Goal: Use online tool/utility

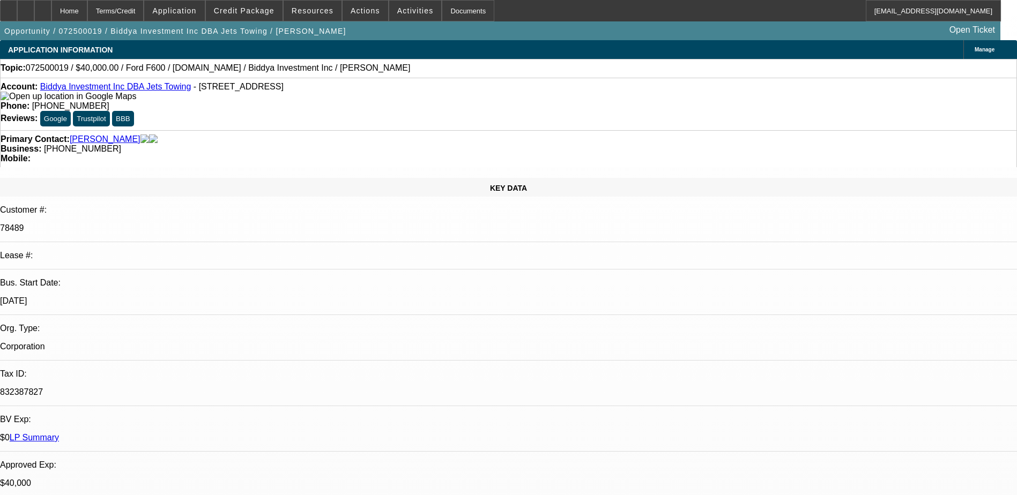
select select "0"
select select "2"
select select "0"
select select "6"
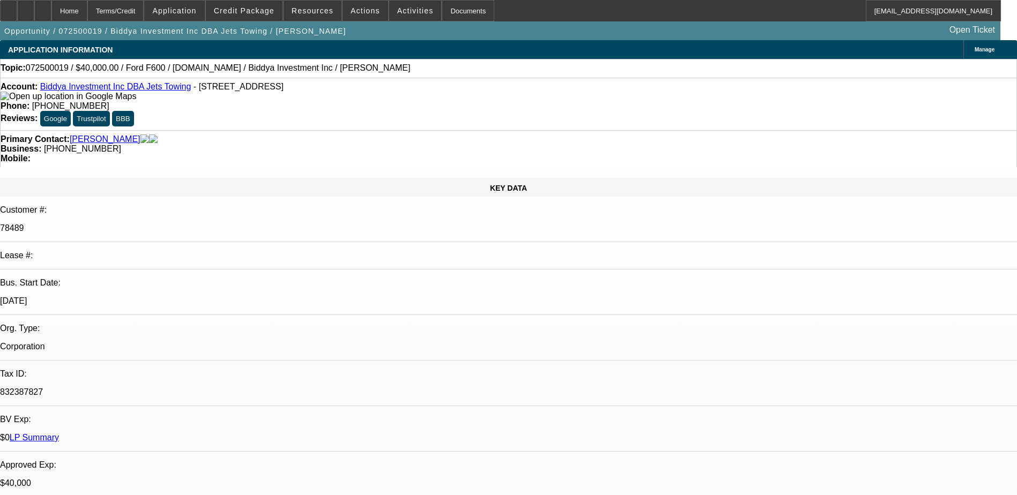
select select "0"
select select "2"
select select "0"
select select "6"
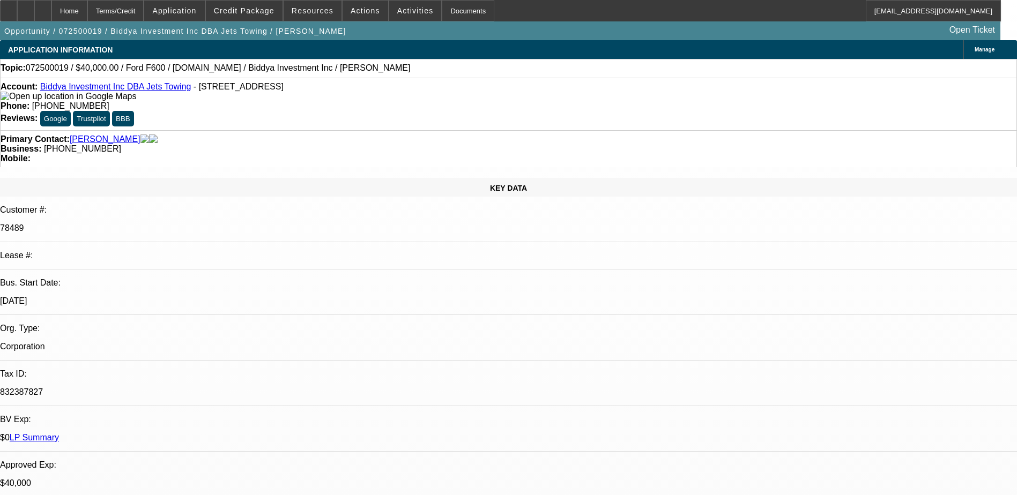
select select "0"
select select "2"
select select "0"
select select "6"
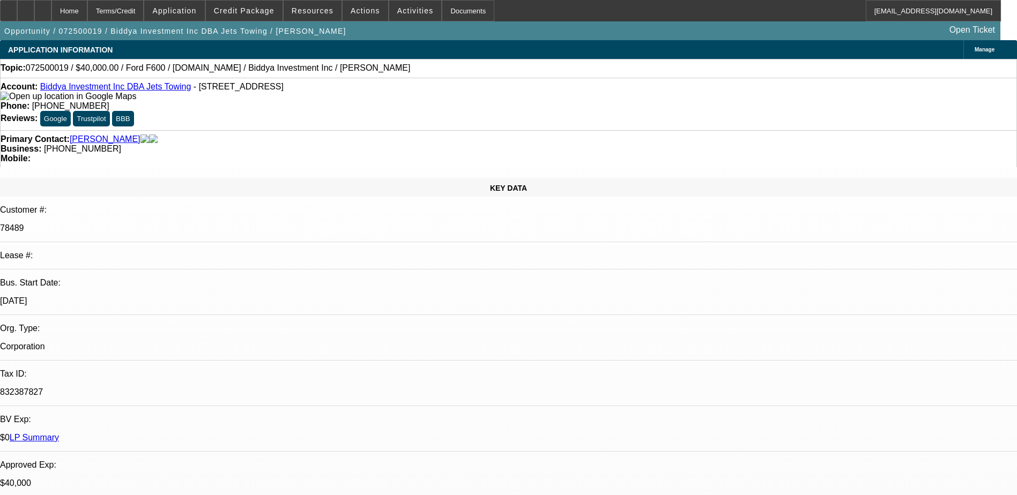
select select "0"
select select "6"
